Goal: Communication & Community: Answer question/provide support

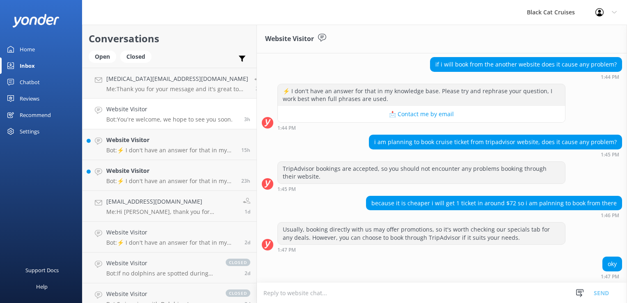
scroll to position [160, 0]
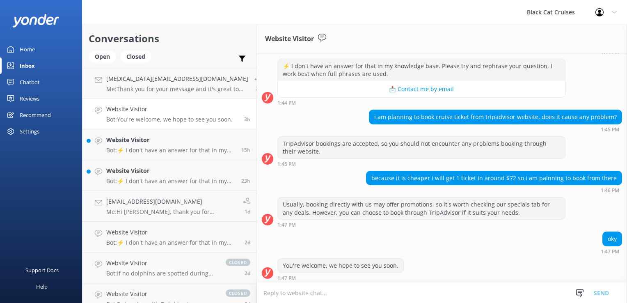
click at [262, 295] on textarea at bounding box center [442, 293] width 370 height 20
click at [271, 294] on textarea "Please do check as Trip Advisor advertises in USD" at bounding box center [442, 293] width 370 height 21
click at [393, 291] on textarea "Please also check as Trip Advisor advertises in USD" at bounding box center [442, 293] width 370 height 21
type textarea "Please also check as Trip Advisor advertises in USD"
click at [599, 292] on button "Send" at bounding box center [601, 293] width 31 height 21
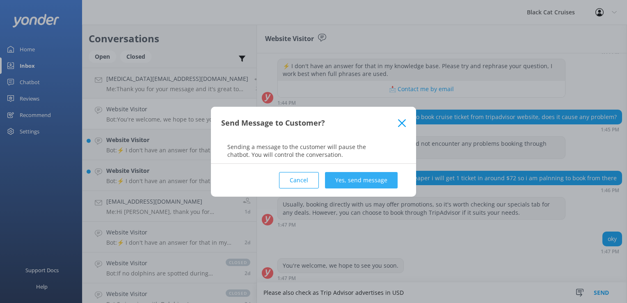
click at [350, 182] on button "Yes, send message" at bounding box center [361, 180] width 73 height 16
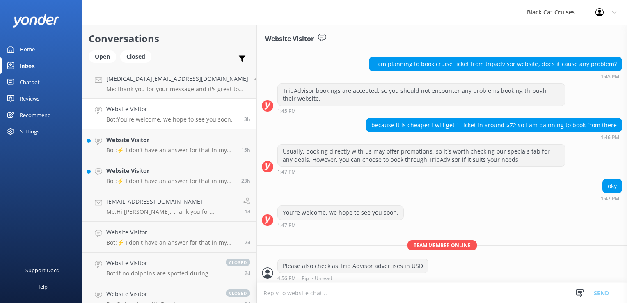
scroll to position [214, 0]
